Goal: Task Accomplishment & Management: Complete application form

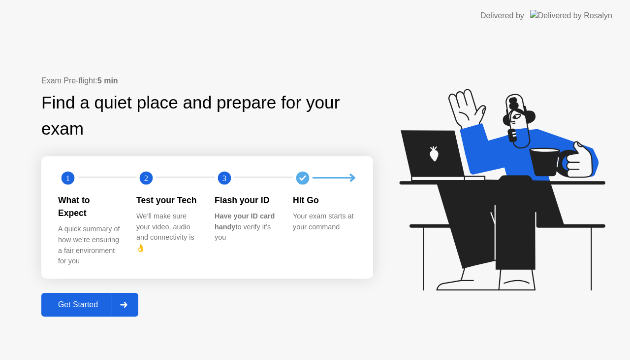
click at [105, 301] on div "Get Started" at bounding box center [77, 304] width 67 height 9
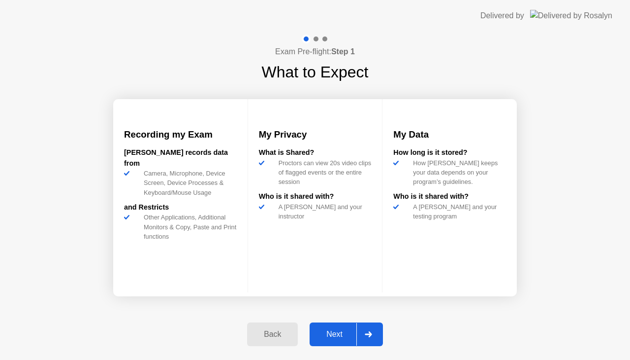
click at [339, 334] on div "Next" at bounding box center [335, 334] width 44 height 9
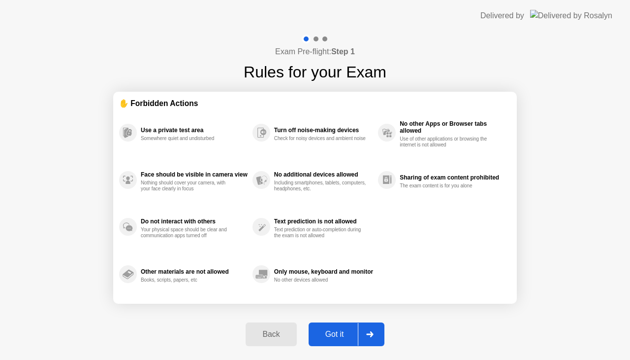
click at [336, 334] on div "Got it" at bounding box center [335, 334] width 46 height 9
select select "**********"
select select "*******"
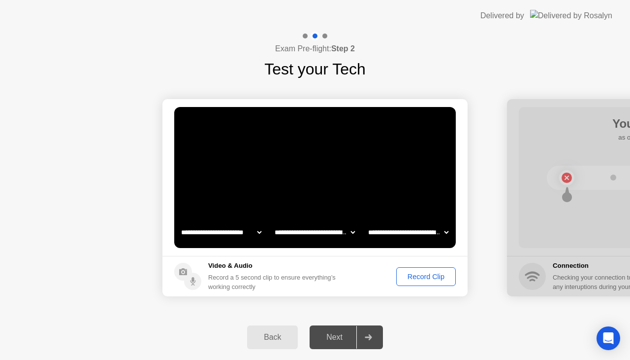
click at [410, 277] on div "Record Clip" at bounding box center [426, 276] width 53 height 8
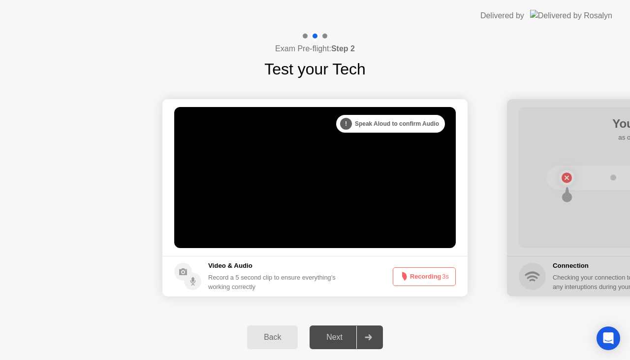
click at [421, 277] on button "Recording 3s" at bounding box center [424, 276] width 63 height 19
click at [339, 337] on div "Next" at bounding box center [335, 336] width 44 height 9
click at [429, 279] on button "Recording 0s" at bounding box center [424, 276] width 63 height 19
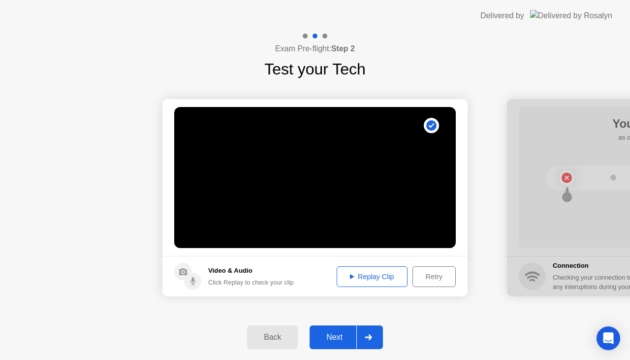
click at [352, 337] on div "Next" at bounding box center [335, 336] width 44 height 9
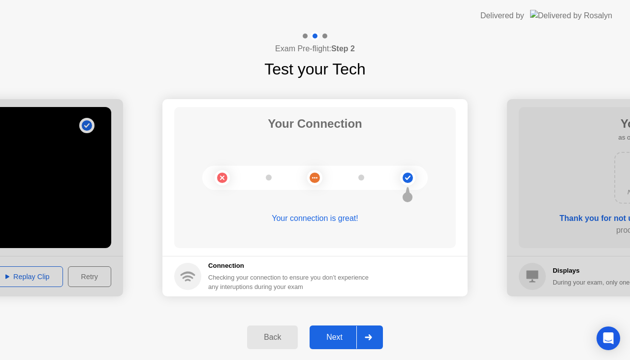
click at [347, 340] on div "Next" at bounding box center [335, 336] width 44 height 9
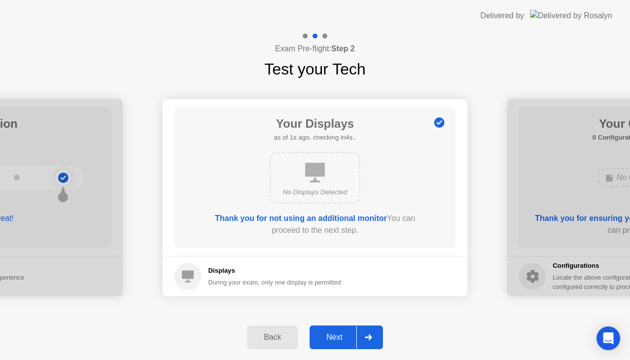
click at [347, 340] on div "Next" at bounding box center [335, 336] width 44 height 9
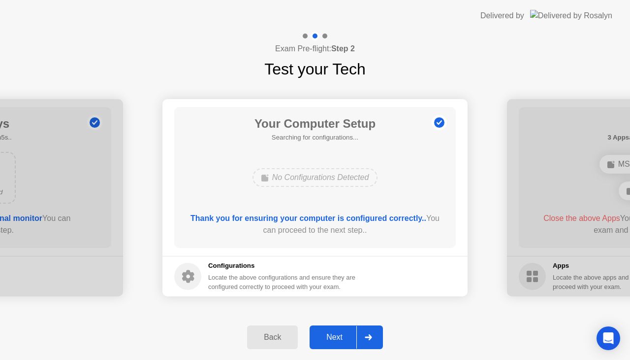
click at [347, 340] on div "Next" at bounding box center [335, 336] width 44 height 9
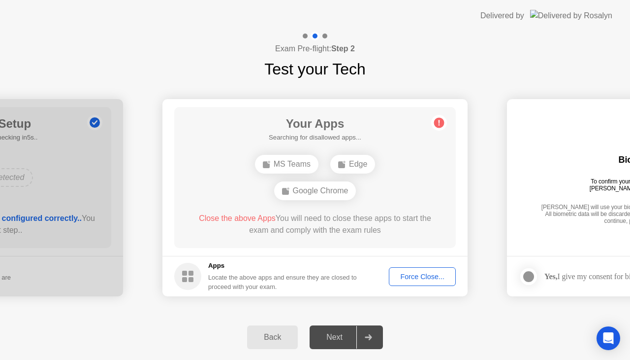
click at [347, 340] on div "Next" at bounding box center [335, 336] width 44 height 9
drag, startPoint x: 433, startPoint y: 265, endPoint x: 432, endPoint y: 273, distance: 8.0
click at [432, 272] on footer "Apps Locate the above apps and ensure they are closed to proceed with your exam…" at bounding box center [315, 276] width 305 height 40
click at [432, 274] on div "Force Close..." at bounding box center [423, 276] width 60 height 8
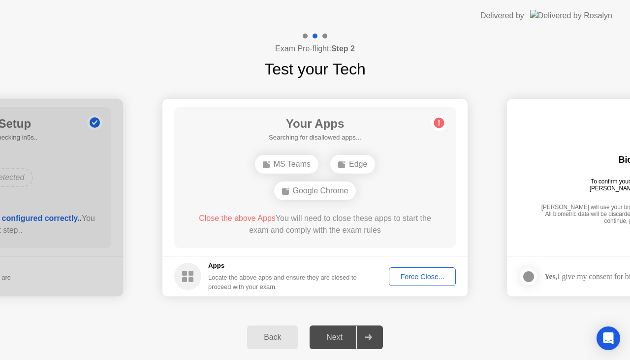
click at [430, 272] on div "Force Close..." at bounding box center [423, 276] width 60 height 8
click at [430, 278] on div "Force Close..." at bounding box center [423, 276] width 60 height 8
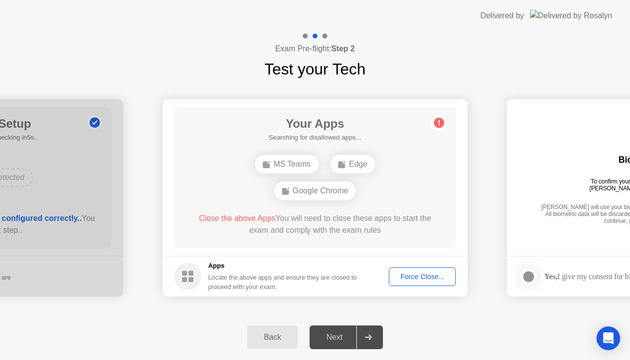
click at [415, 277] on body "**********" at bounding box center [315, 180] width 630 height 360
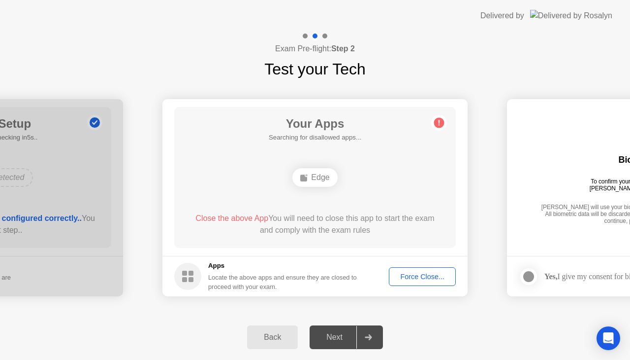
click at [419, 276] on div "Force Close..." at bounding box center [423, 276] width 60 height 8
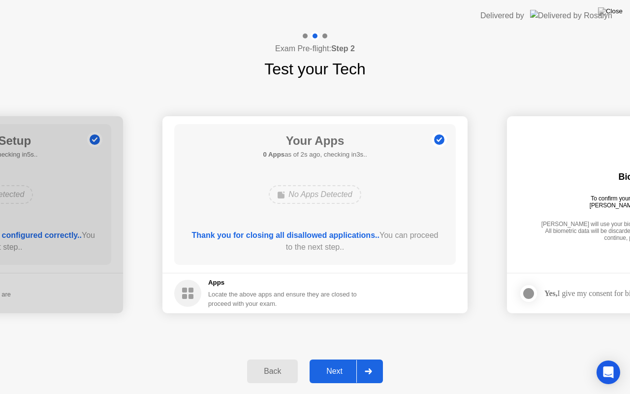
click at [345, 359] on div "Next" at bounding box center [335, 371] width 44 height 9
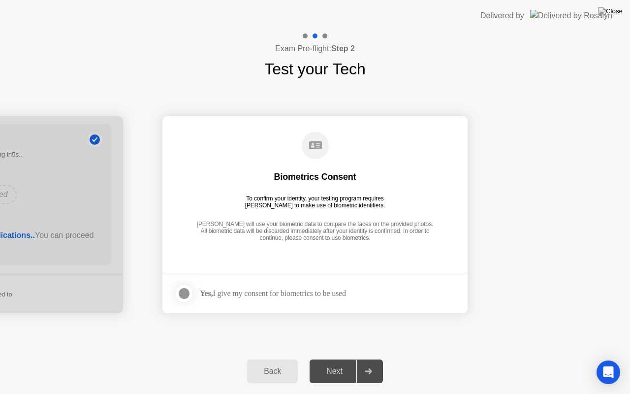
click at [349, 359] on div "Next" at bounding box center [335, 371] width 44 height 9
drag, startPoint x: 193, startPoint y: 292, endPoint x: 200, endPoint y: 298, distance: 9.1
click at [194, 292] on label at bounding box center [187, 294] width 26 height 20
click at [324, 359] on div "Next" at bounding box center [335, 371] width 44 height 9
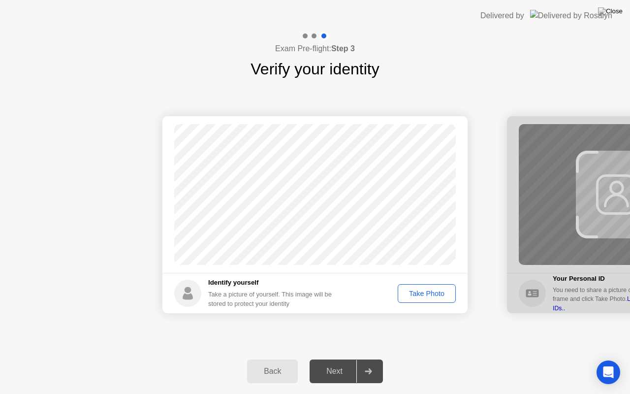
click at [430, 293] on div "Take Photo" at bounding box center [426, 294] width 51 height 8
click at [332, 359] on div "Next" at bounding box center [335, 371] width 44 height 9
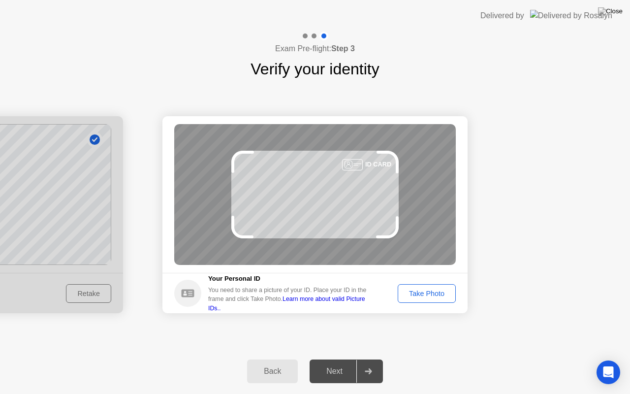
click at [438, 291] on div "Take Photo" at bounding box center [426, 294] width 51 height 8
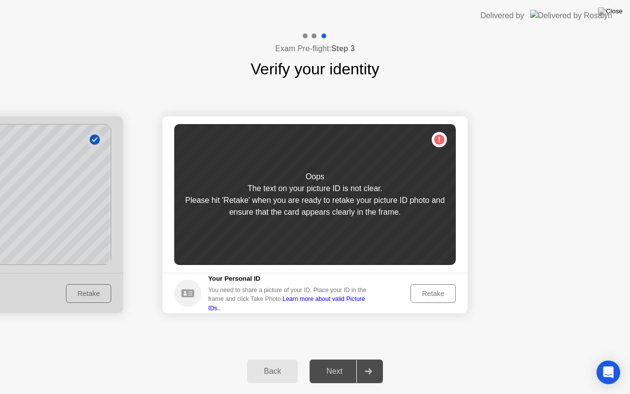
click at [362, 304] on link "Learn more about valid Picture IDs.." at bounding box center [286, 304] width 157 height 16
click at [430, 294] on div "Retake" at bounding box center [433, 294] width 38 height 8
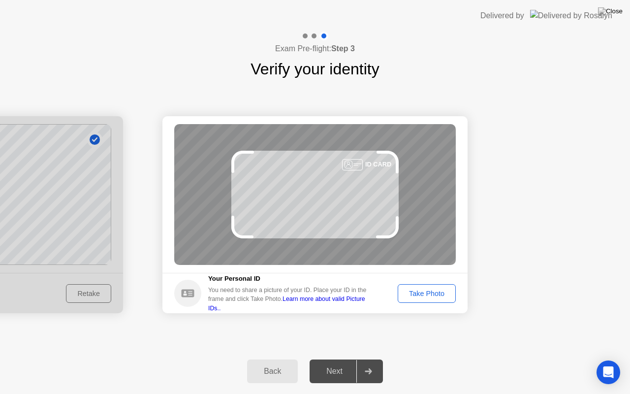
click at [436, 298] on div "Take Photo" at bounding box center [426, 294] width 51 height 8
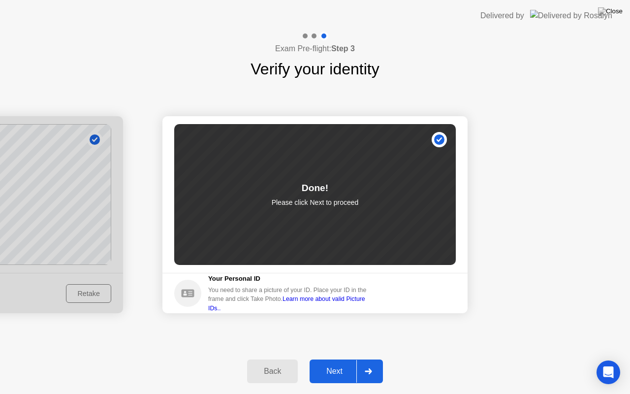
click at [329, 359] on button "Next" at bounding box center [346, 372] width 73 height 24
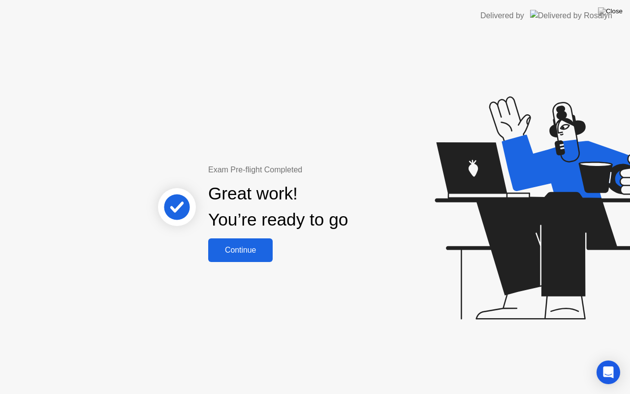
click at [244, 250] on div "Continue" at bounding box center [240, 250] width 59 height 9
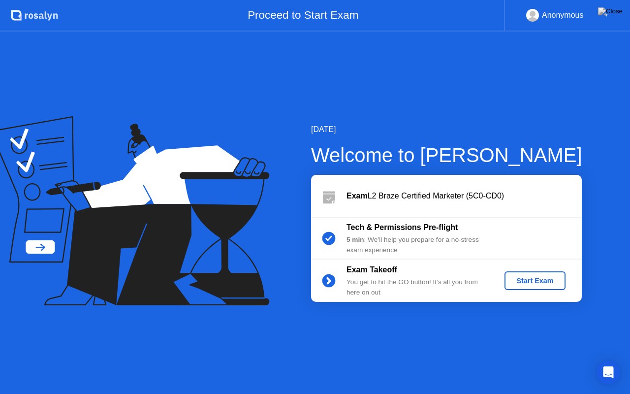
click at [555, 278] on div "Start Exam" at bounding box center [535, 281] width 53 height 8
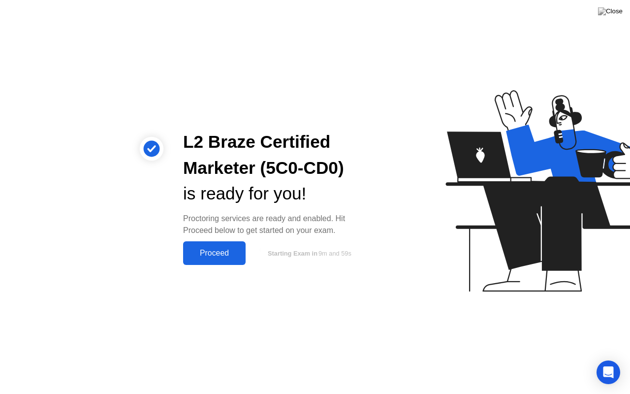
click at [220, 257] on div "Proceed" at bounding box center [214, 253] width 57 height 9
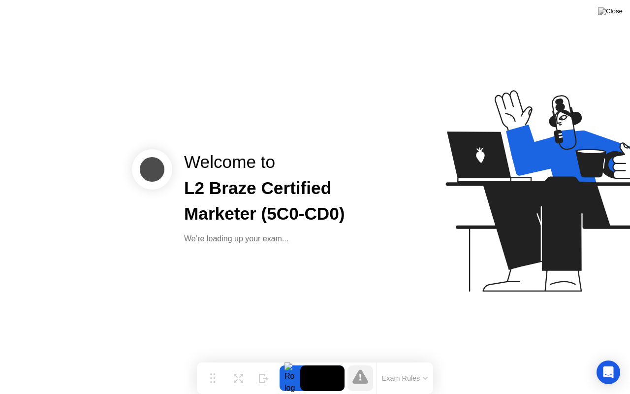
click at [361, 276] on div "Welcome to L2 Braze Certified Marketer (5C0-CD0) We’re loading up your exam..." at bounding box center [315, 197] width 630 height 394
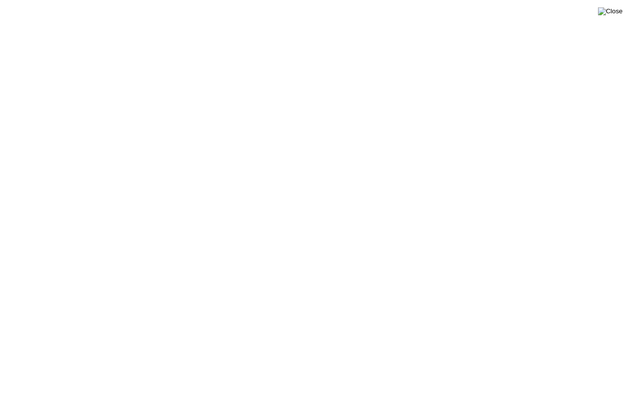
click at [617, 14] on img at bounding box center [610, 11] width 25 height 8
